Goal: Information Seeking & Learning: Learn about a topic

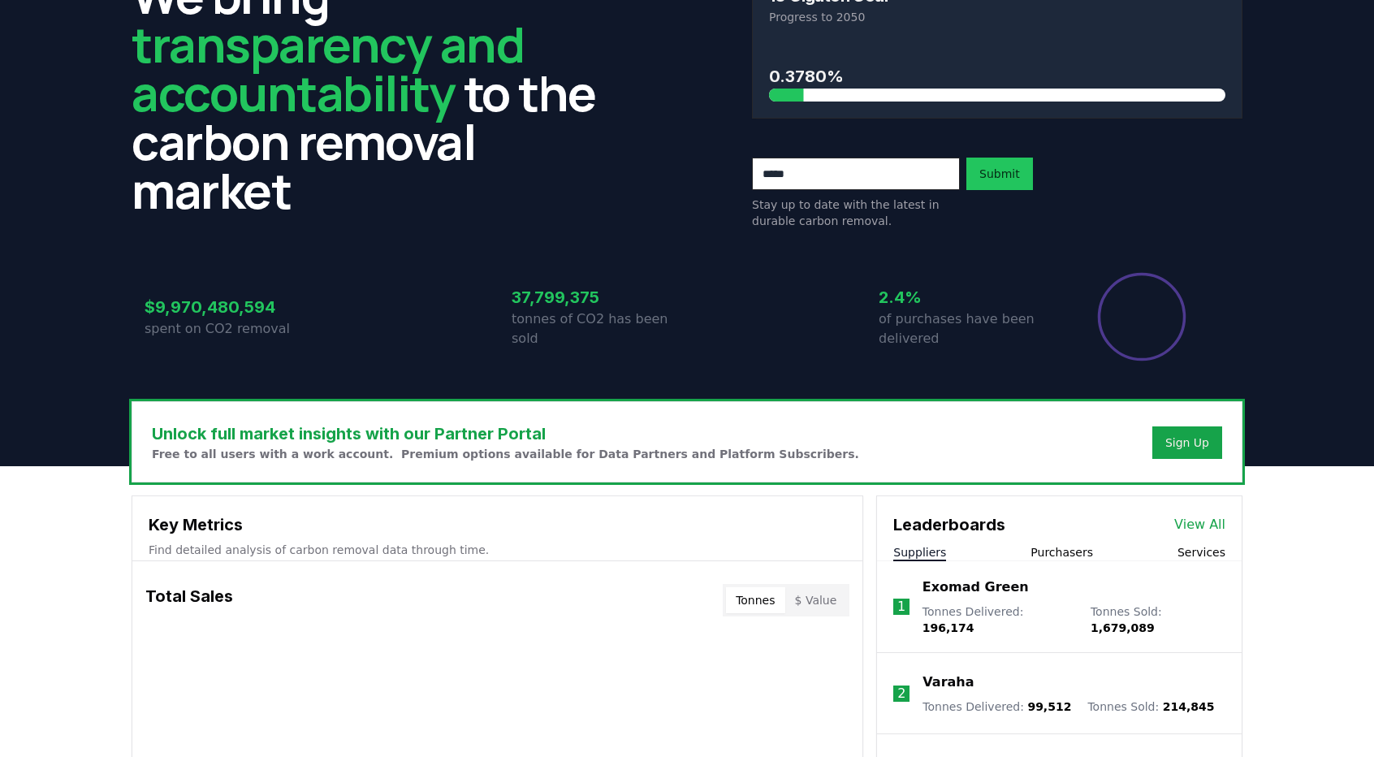
scroll to position [39, 0]
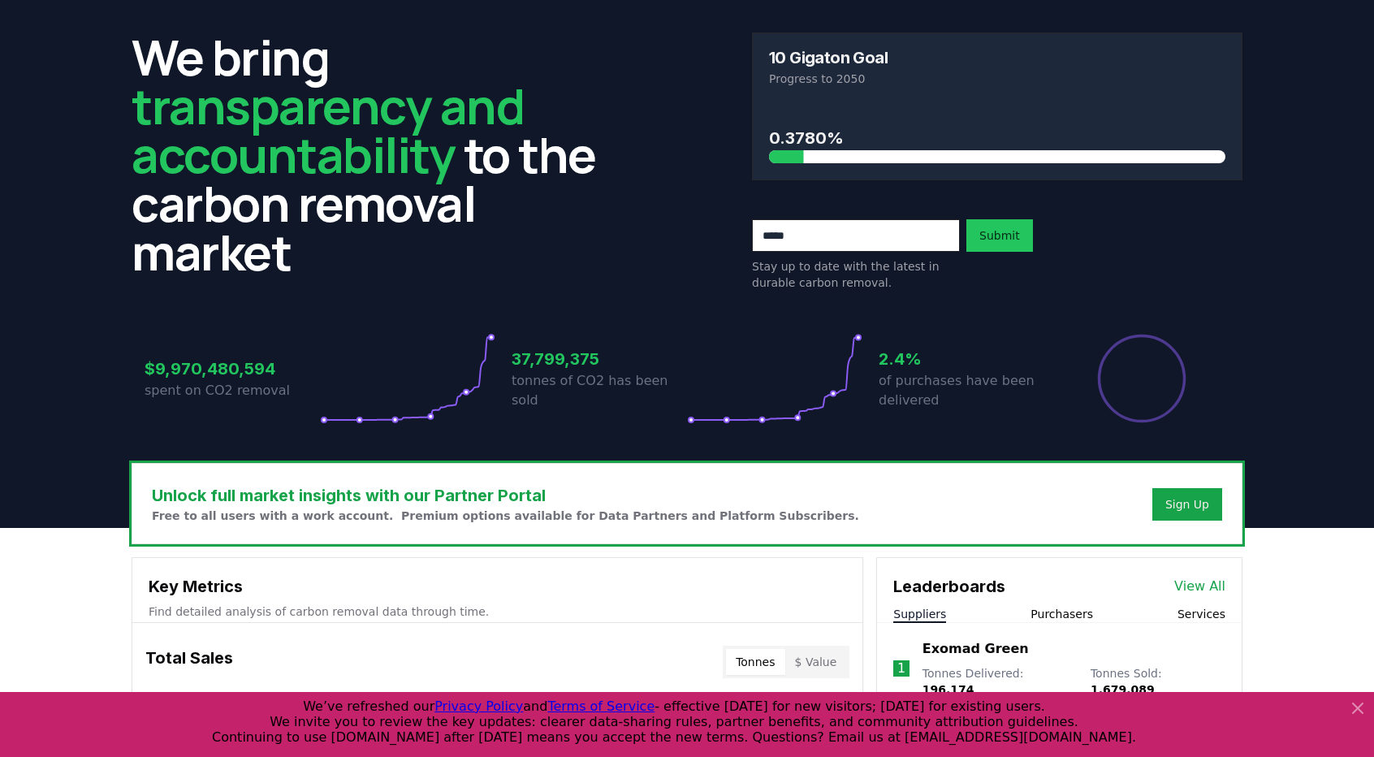
click at [377, 590] on h3 "Key Metrics" at bounding box center [498, 586] width 698 height 24
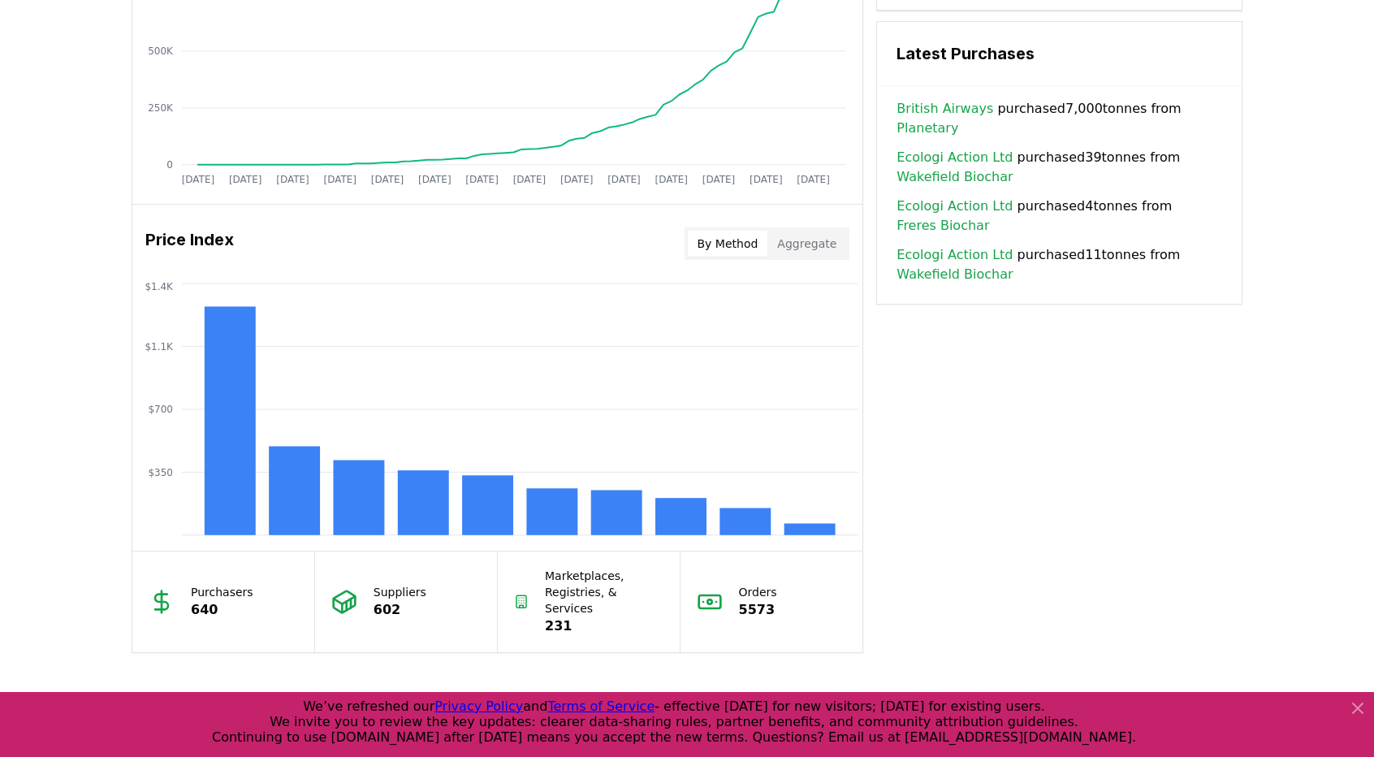
scroll to position [1150, 0]
click at [750, 505] on icon "$350 $700 $1.1K $1.4K" at bounding box center [497, 409] width 730 height 260
click at [743, 508] on rect at bounding box center [745, 521] width 51 height 27
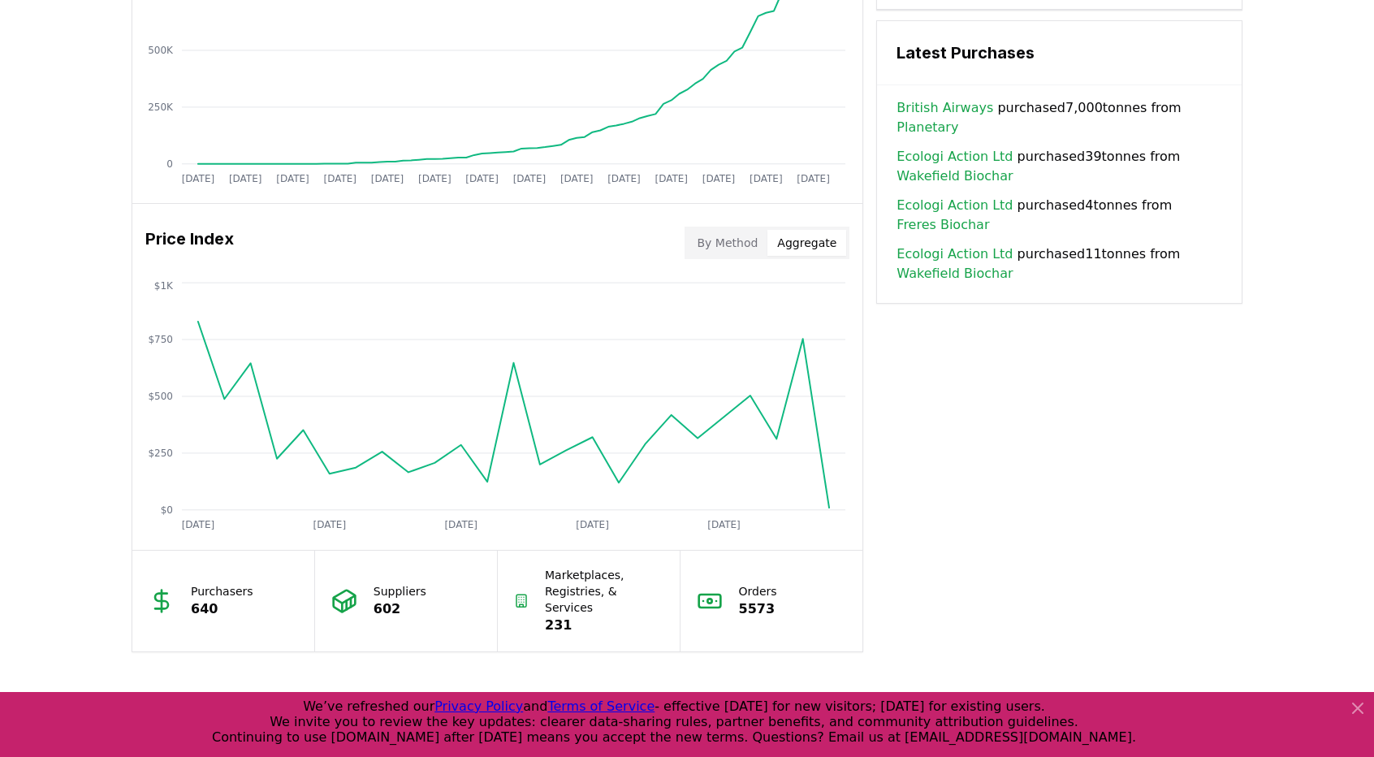
click at [817, 244] on button "Aggregate" at bounding box center [807, 243] width 79 height 26
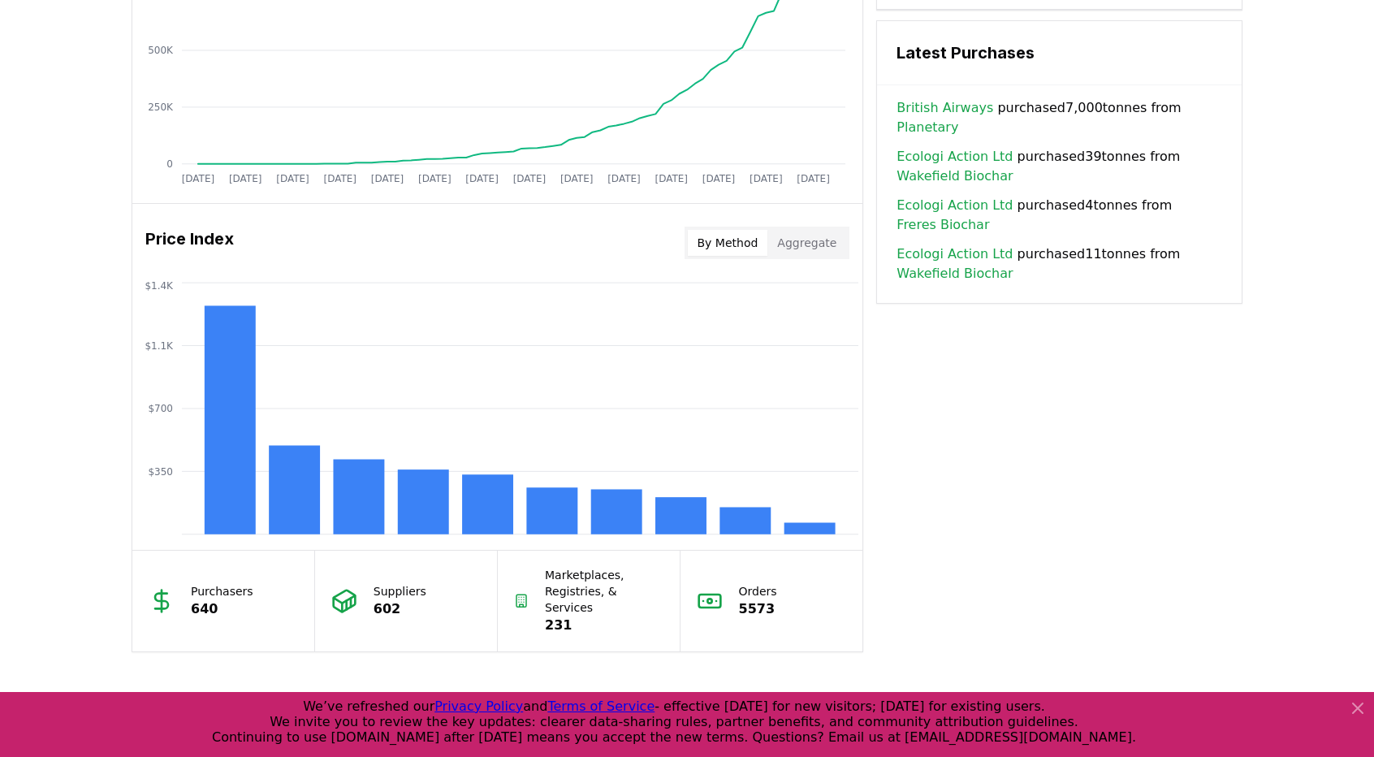
click at [749, 236] on button "By Method" at bounding box center [728, 243] width 80 height 26
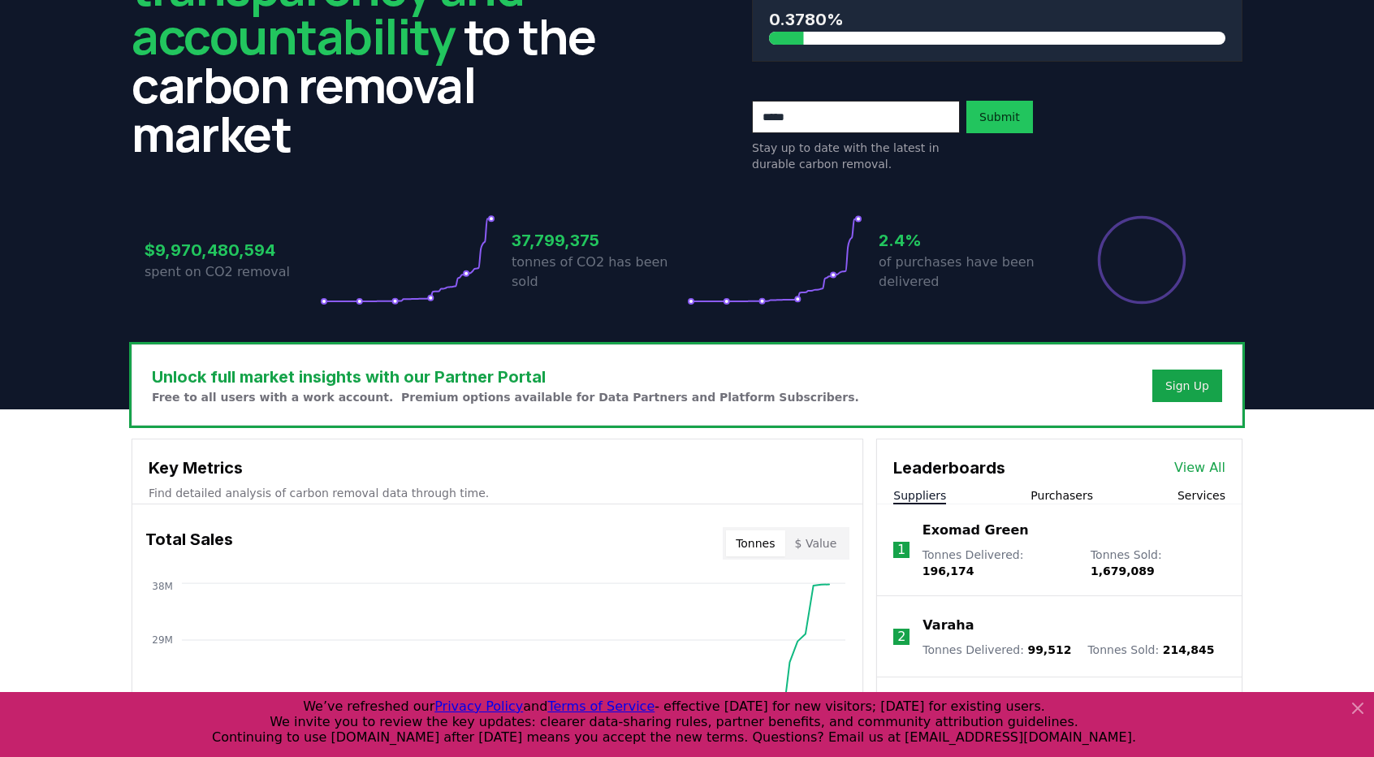
scroll to position [0, 0]
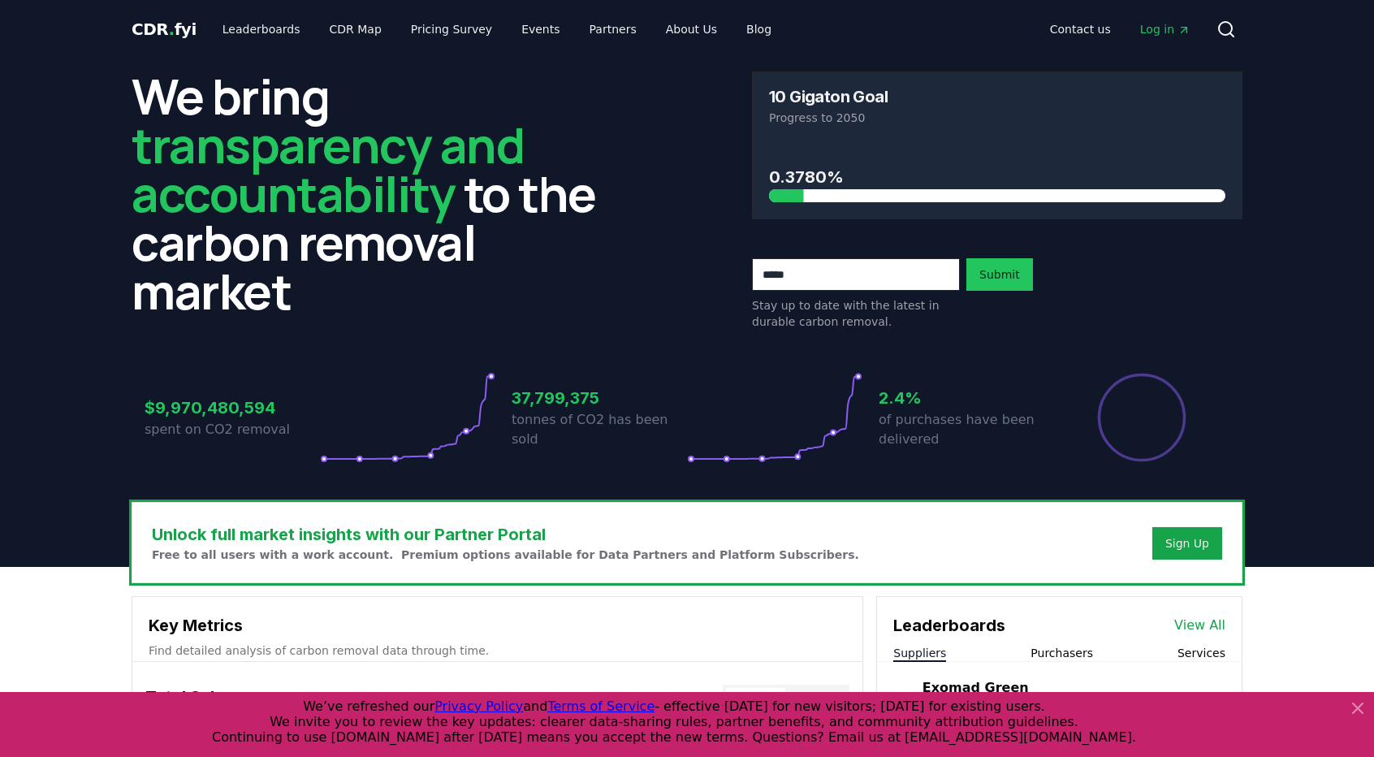
click at [811, 268] on input "email" at bounding box center [856, 274] width 208 height 32
type input "**********"
click at [999, 280] on button "Submit" at bounding box center [1000, 274] width 67 height 32
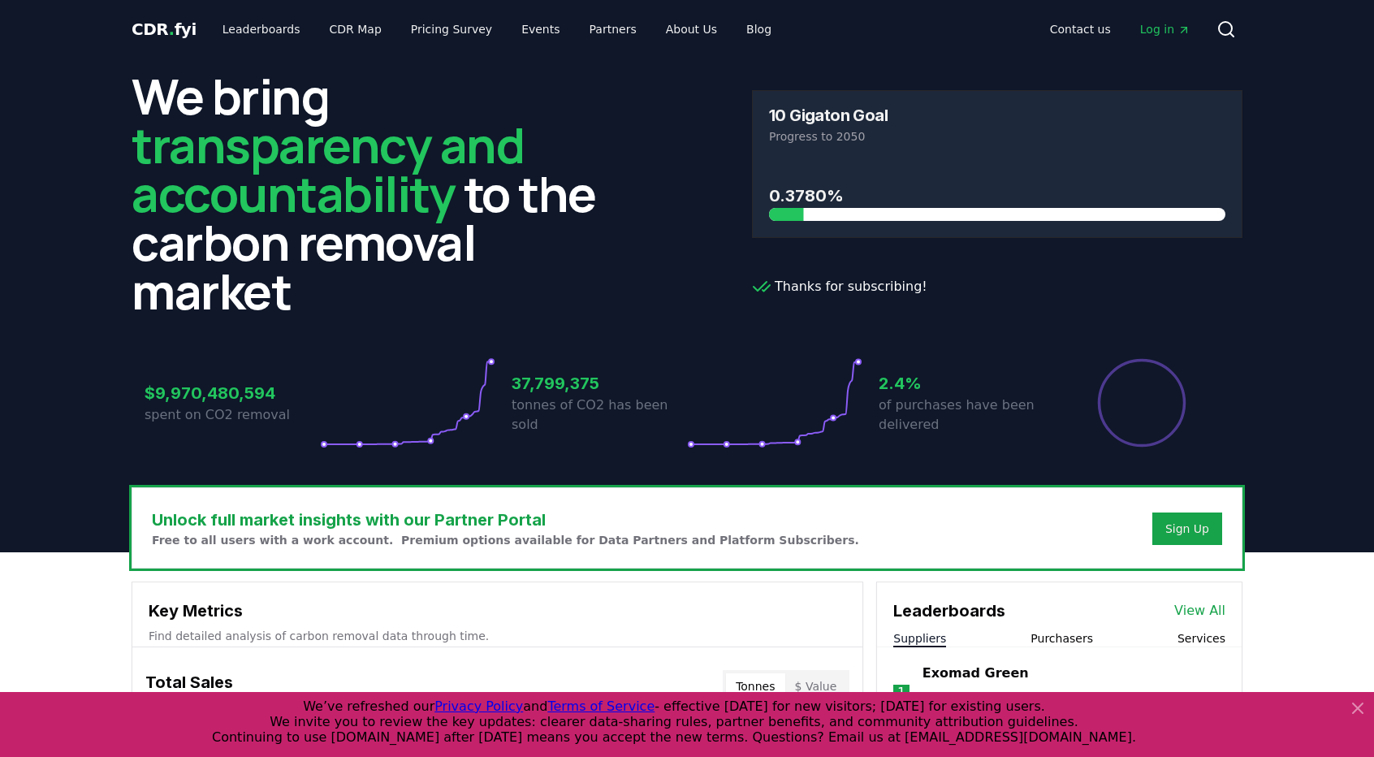
click at [1158, 31] on span "Log in" at bounding box center [1165, 29] width 50 height 16
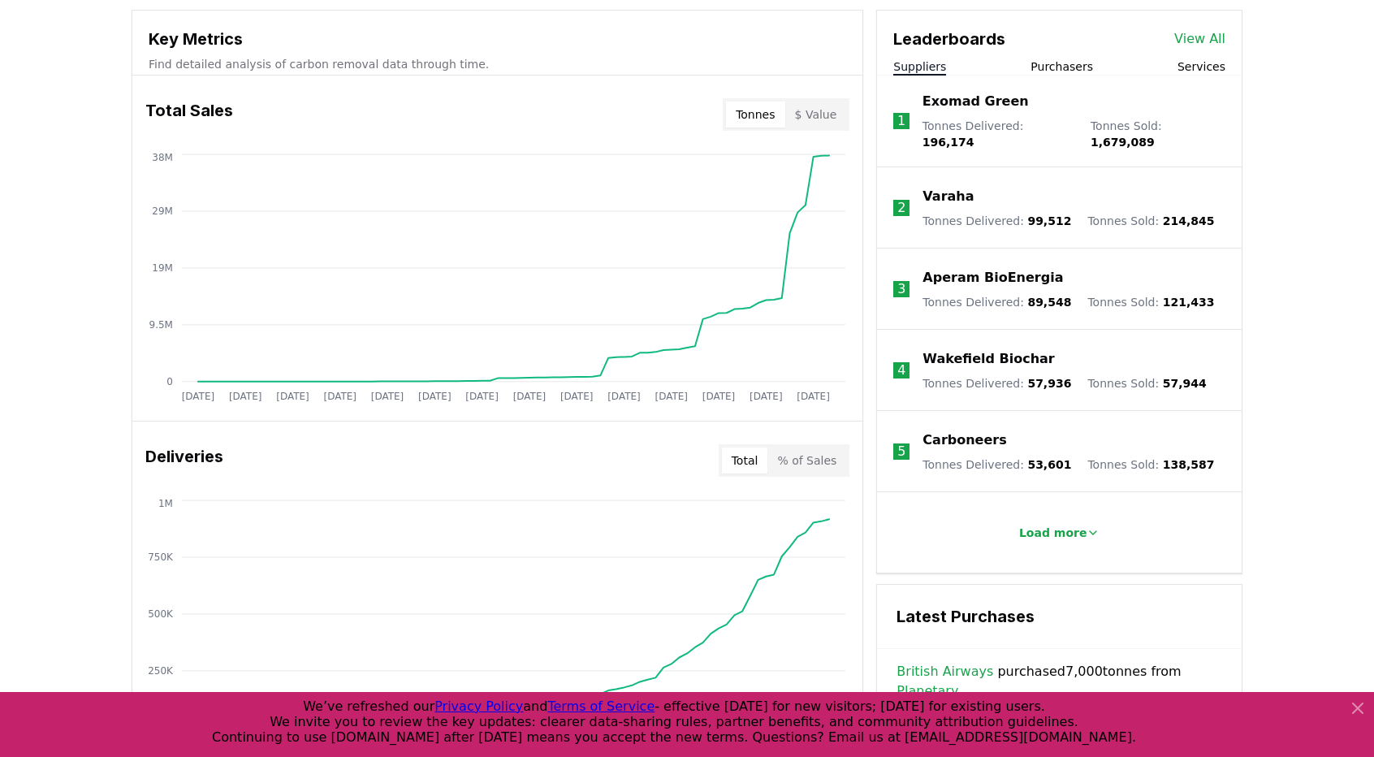
scroll to position [571, 0]
click at [932, 101] on p "Exomad Green" at bounding box center [976, 102] width 106 height 19
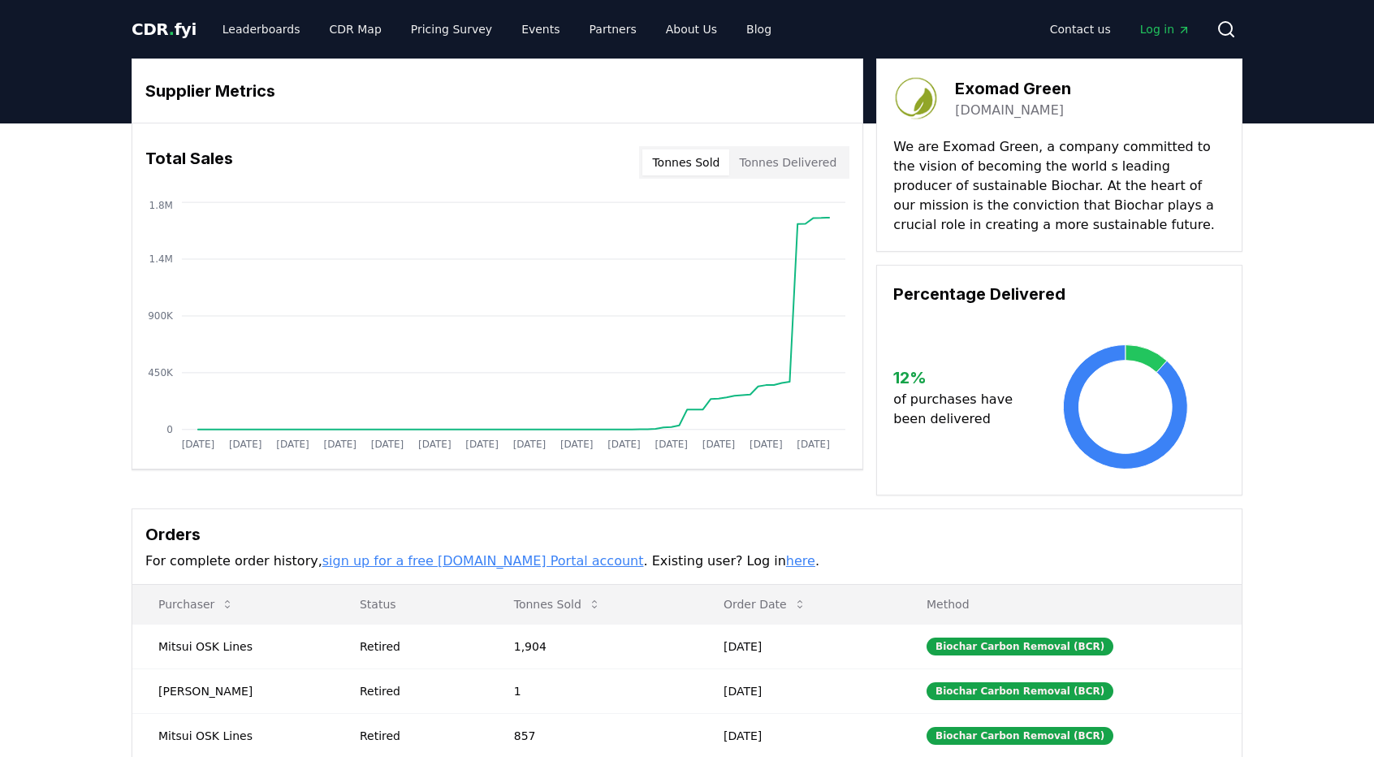
drag, startPoint x: 958, startPoint y: 89, endPoint x: 1071, endPoint y: 100, distance: 114.3
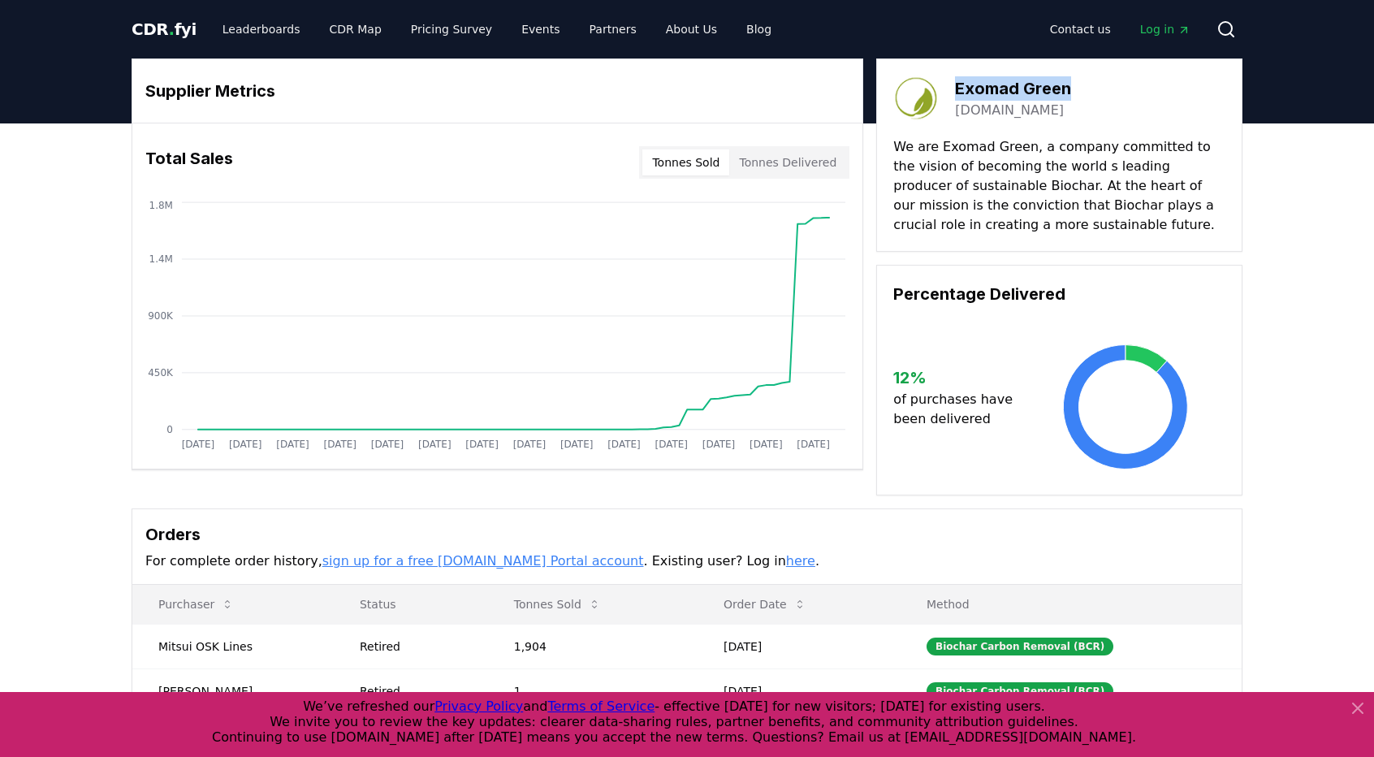
drag, startPoint x: 956, startPoint y: 88, endPoint x: 1072, endPoint y: 87, distance: 116.2
click at [1072, 87] on div "Exomad Green [DOMAIN_NAME]" at bounding box center [1059, 98] width 332 height 45
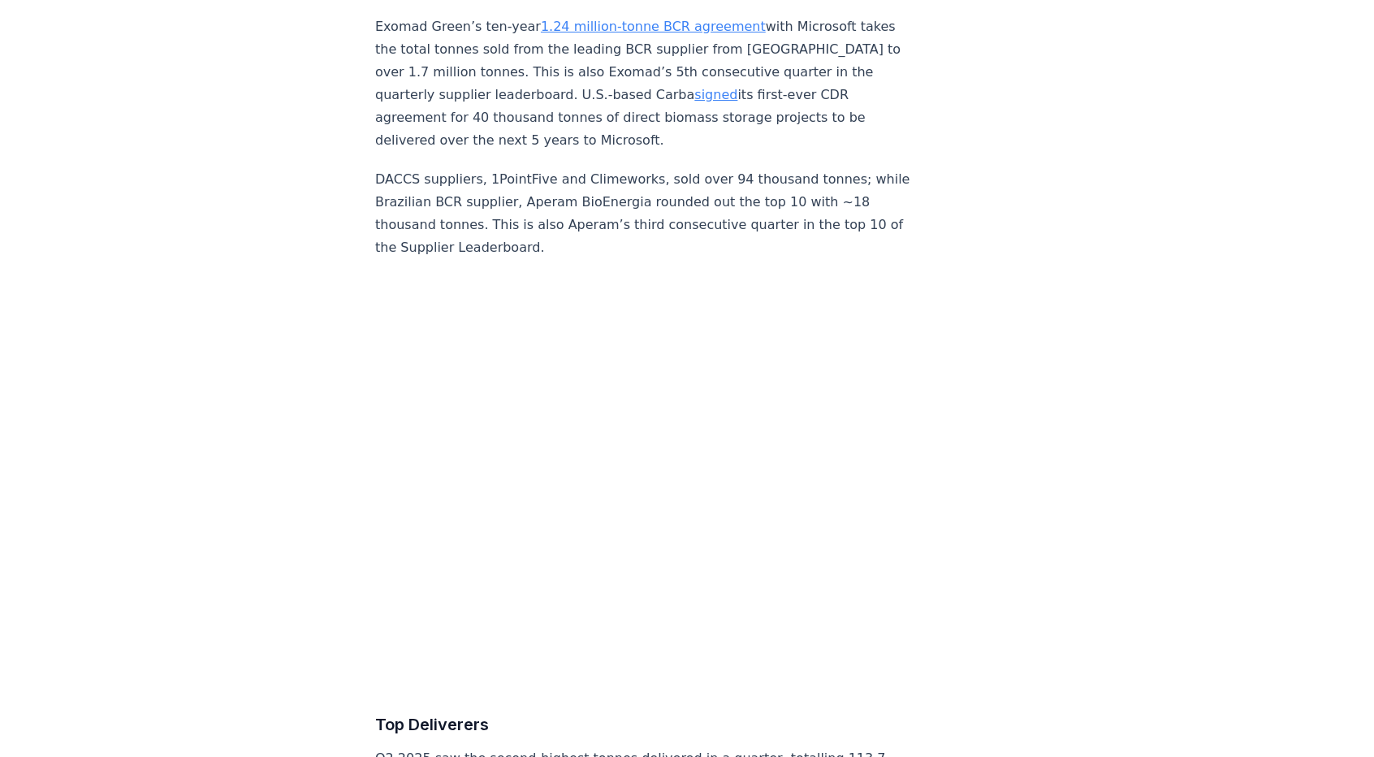
scroll to position [6120, 0]
